Goal: Task Accomplishment & Management: Use online tool/utility

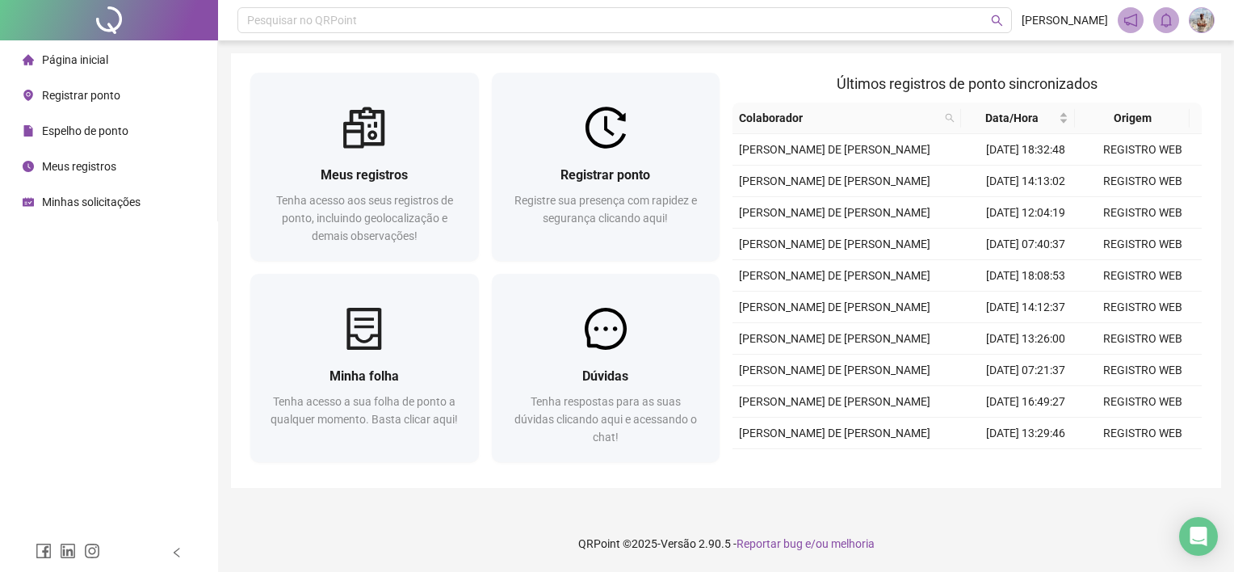
click at [26, 265] on div "Página inicial Registrar ponto Espelho de ponto Meus registros Minhas solicitaç…" at bounding box center [109, 266] width 218 height 533
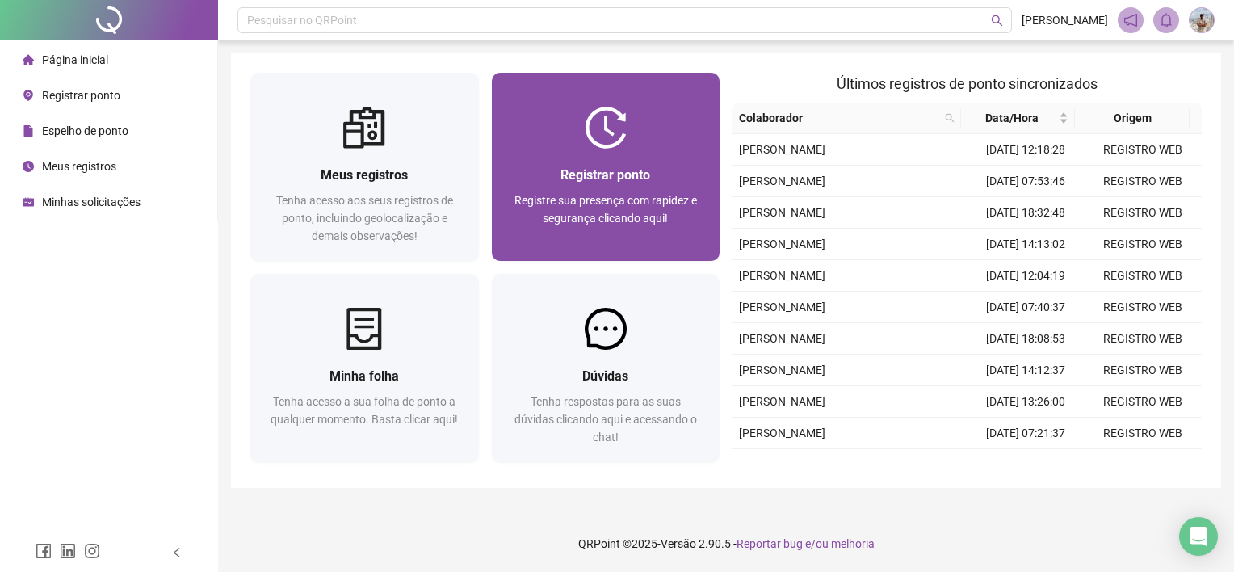
click at [550, 161] on div "Registrar ponto Registre sua presença com rapidez e segurança clicando aqui!" at bounding box center [606, 205] width 229 height 112
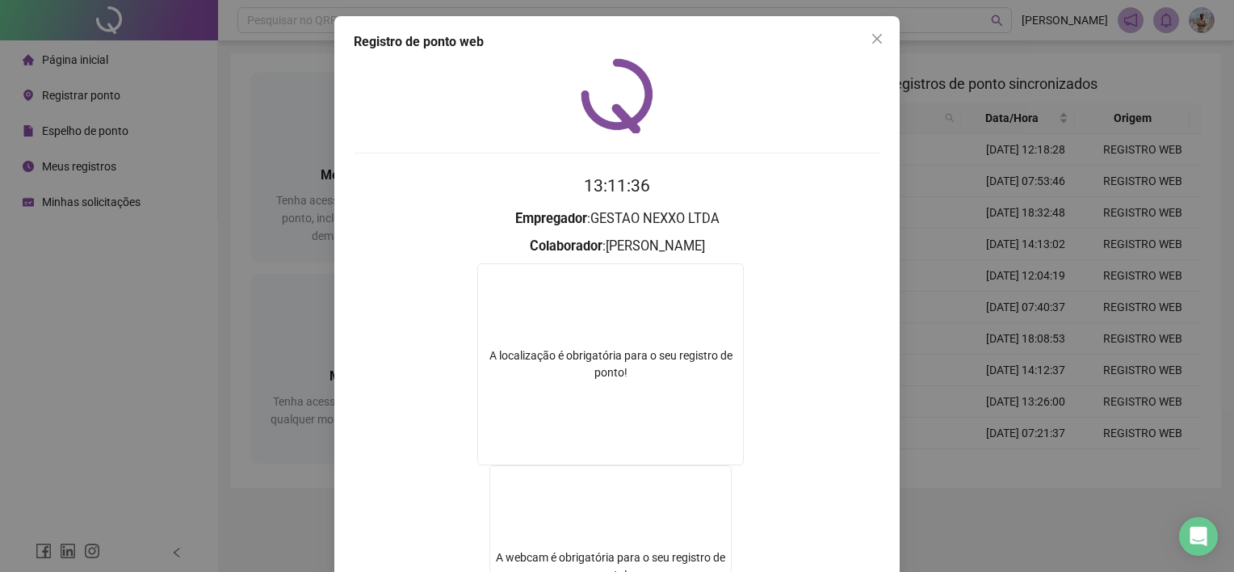
click at [924, 378] on div "Registro de ponto web 13:11:36 Empregador : GESTAO NEXXO LTDA Colaborador : SAM…" at bounding box center [617, 286] width 1234 height 572
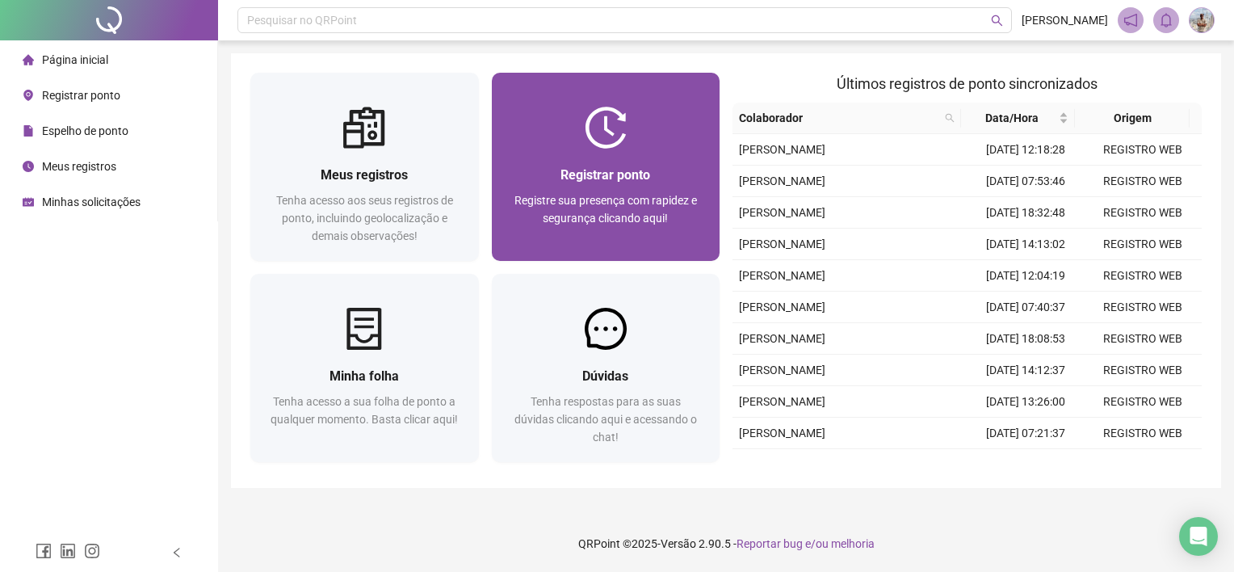
click at [590, 209] on div "Registre sua presença com rapidez e segurança clicando aqui!" at bounding box center [606, 217] width 190 height 53
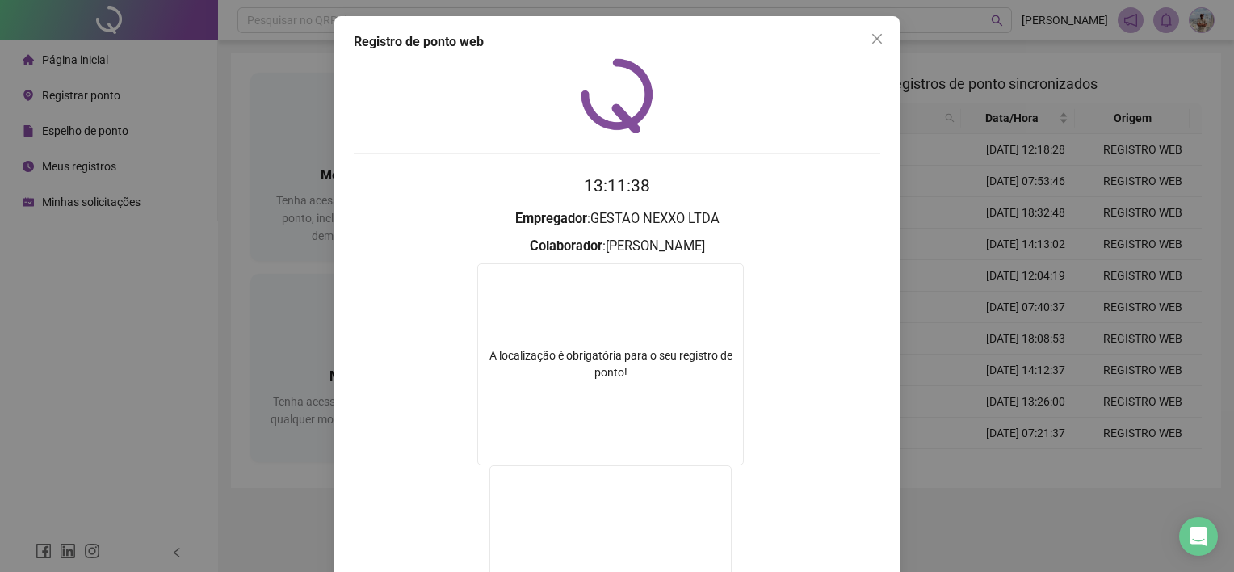
click at [977, 362] on div "Registro de ponto web 13:11:38 Empregador : GESTAO NEXXO LTDA Colaborador : SAM…" at bounding box center [617, 286] width 1234 height 572
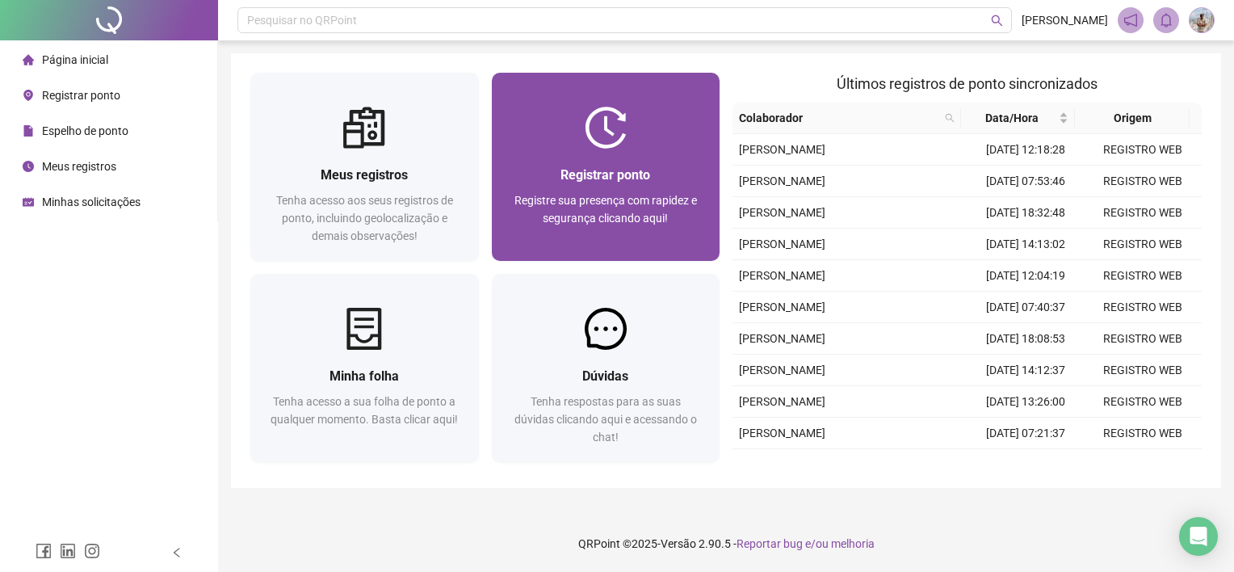
click at [581, 195] on span "Registre sua presença com rapidez e segurança clicando aqui!" at bounding box center [605, 209] width 182 height 31
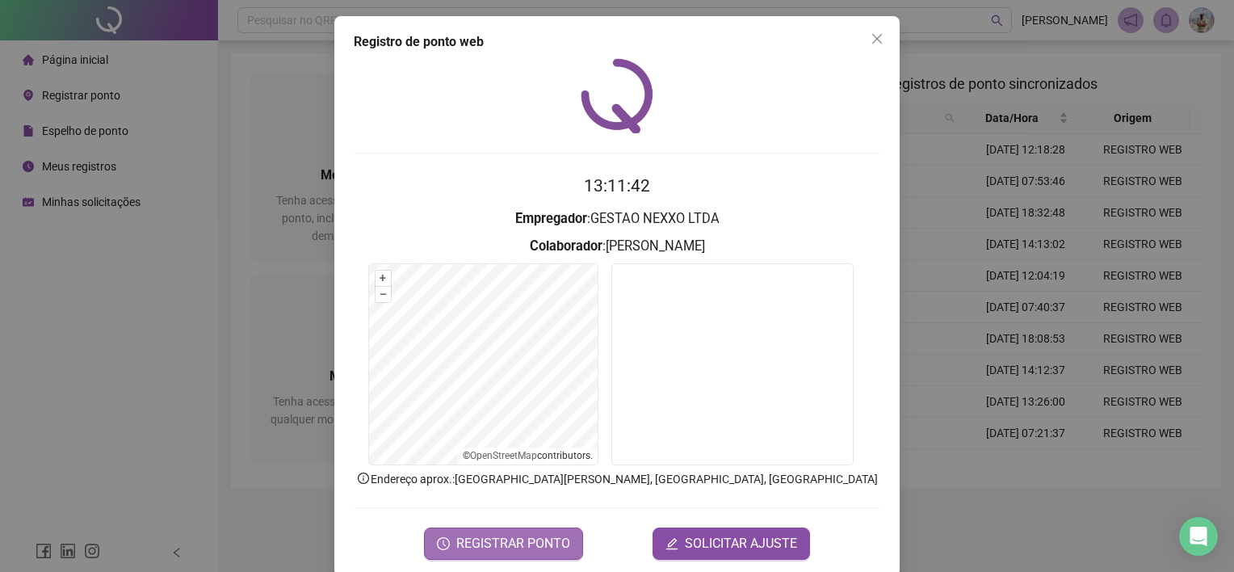
click at [535, 535] on span "REGISTRAR PONTO" at bounding box center [513, 543] width 114 height 19
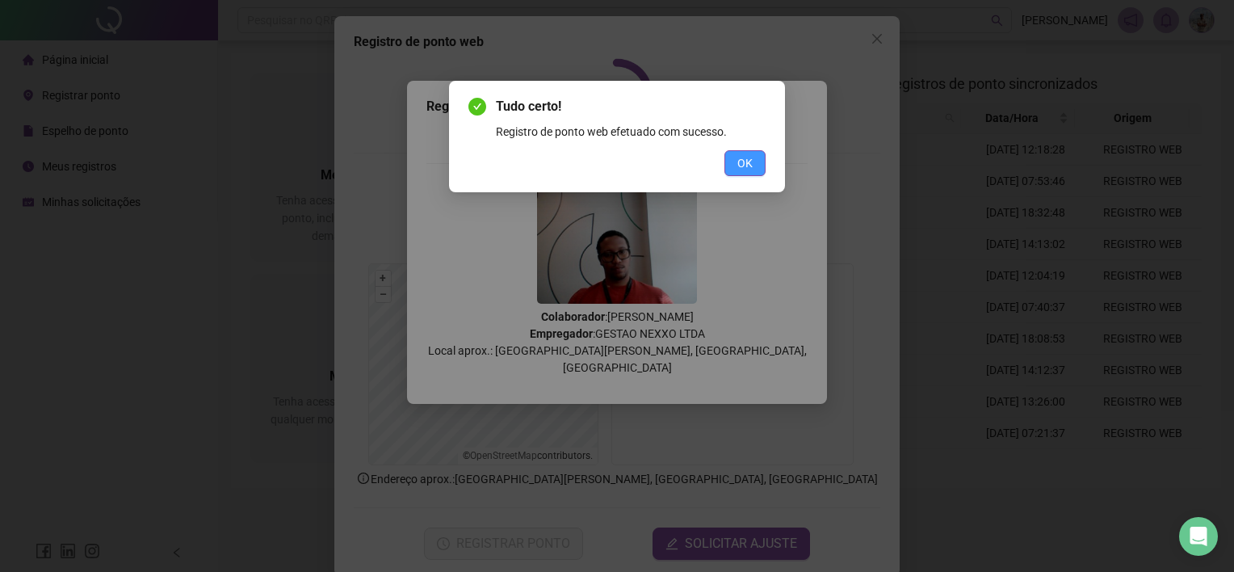
click at [748, 173] on button "OK" at bounding box center [744, 163] width 41 height 26
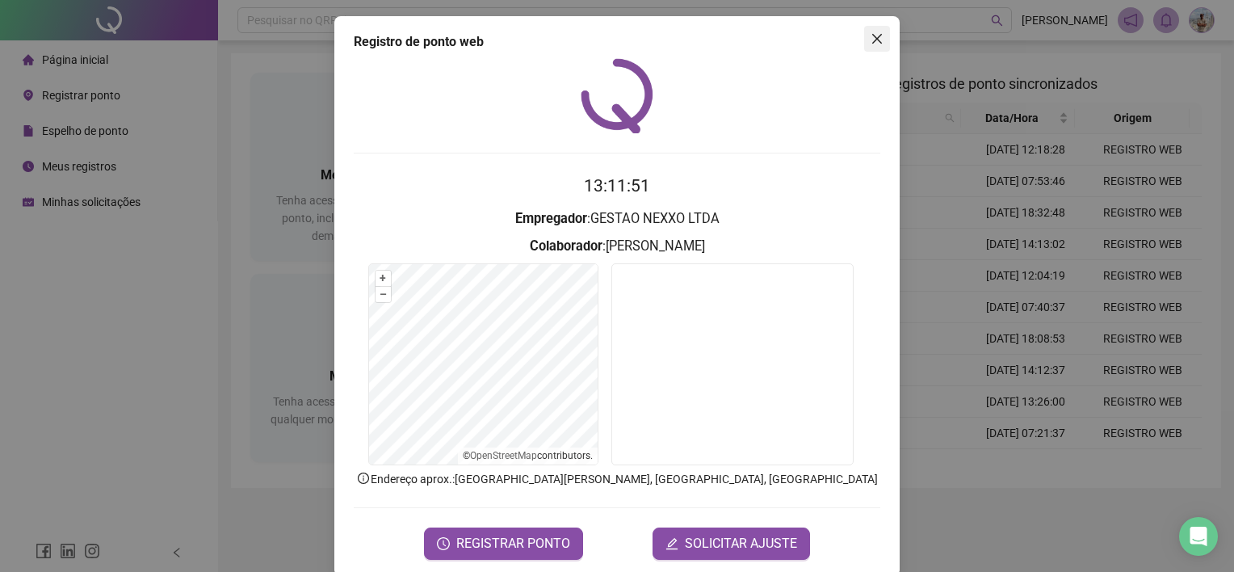
click at [878, 39] on span "Close" at bounding box center [877, 38] width 26 height 13
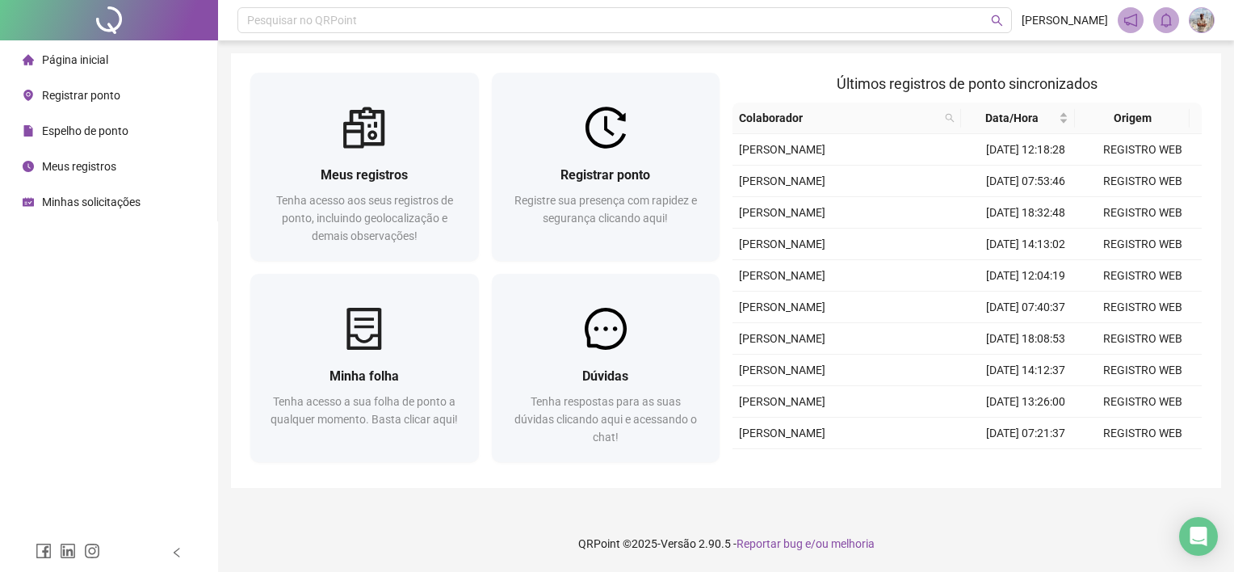
click at [184, 279] on div "Página inicial Registrar ponto Espelho de ponto Meus registros Minhas solicitaç…" at bounding box center [109, 266] width 218 height 533
